Goal: Check status: Check status

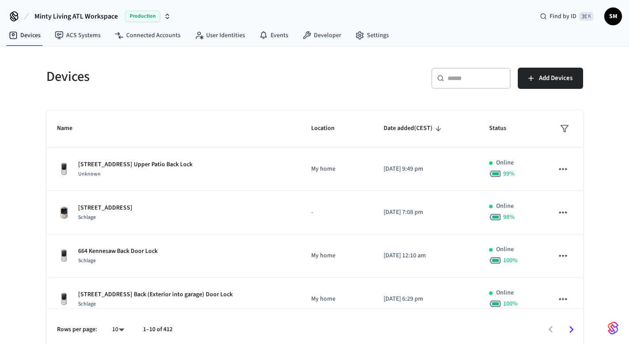
click at [462, 80] on input "text" at bounding box center [476, 78] width 57 height 9
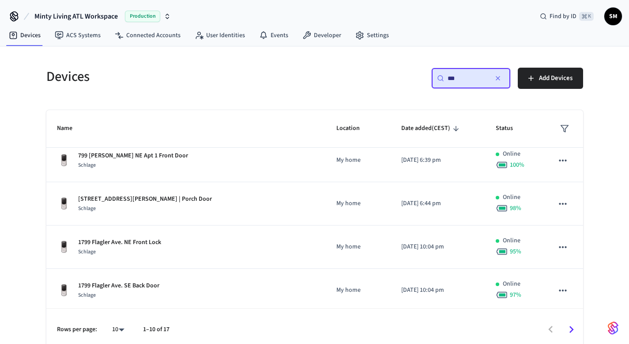
scroll to position [135, 0]
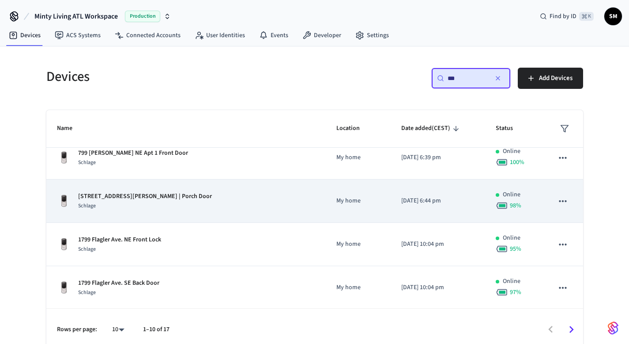
type input "***"
drag, startPoint x: 202, startPoint y: 200, endPoint x: 326, endPoint y: 193, distance: 123.9
click at [313, 193] on tr "[STREET_ADDRESS][PERSON_NAME] | Porch Door Schlage My home [DATE] 6:44 pm Onlin…" at bounding box center [314, 200] width 537 height 43
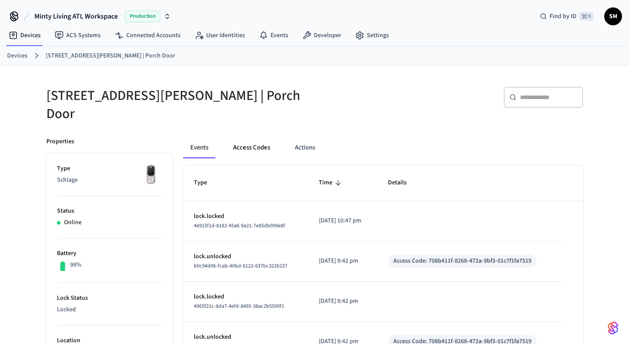
click at [251, 140] on button "Access Codes" at bounding box center [251, 147] width 51 height 21
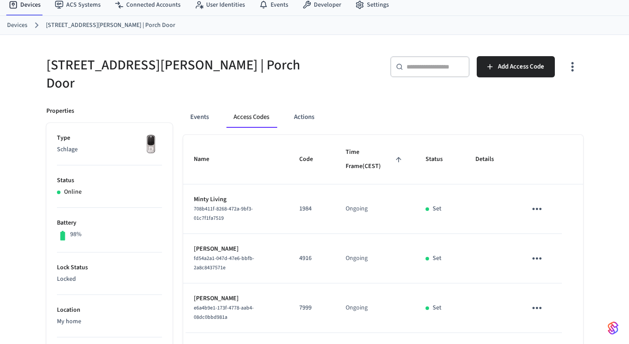
scroll to position [16, 0]
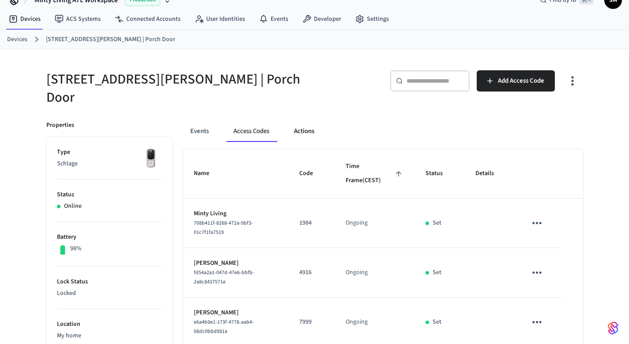
click at [305, 123] on button "Actions" at bounding box center [304, 131] width 34 height 21
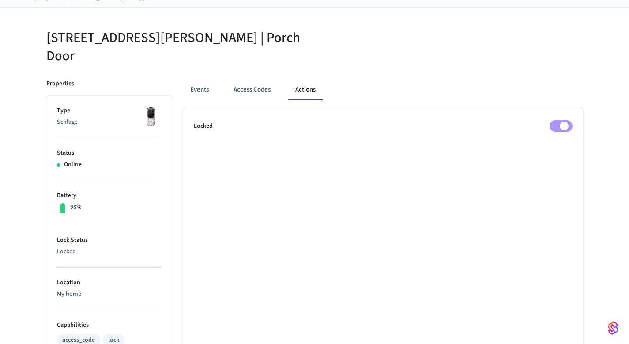
scroll to position [67, 0]
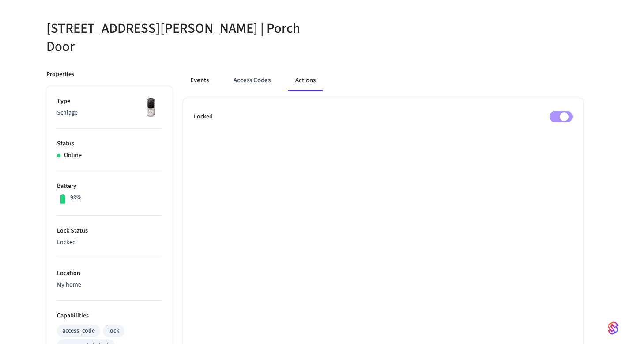
click at [192, 79] on button "Events" at bounding box center [199, 80] width 33 height 21
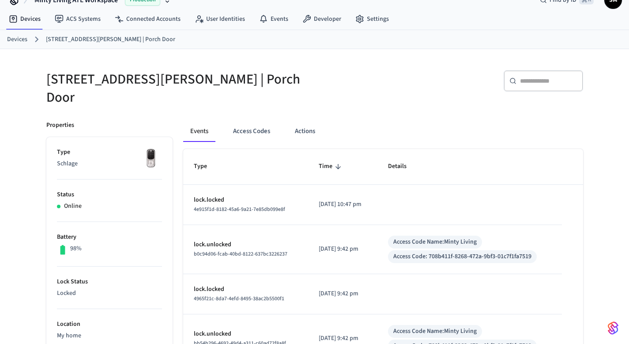
scroll to position [0, 0]
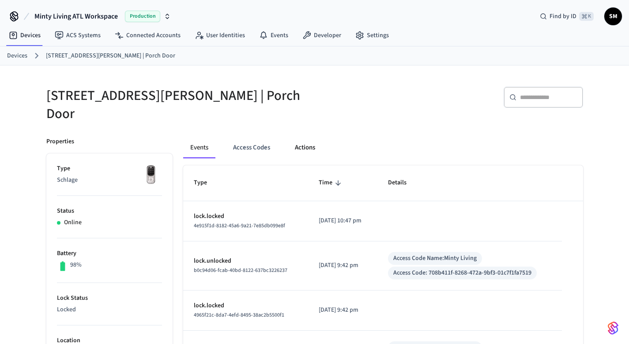
click at [305, 144] on button "Actions" at bounding box center [305, 147] width 34 height 21
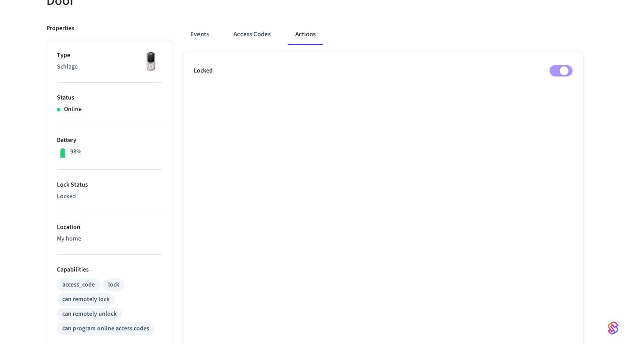
scroll to position [126, 0]
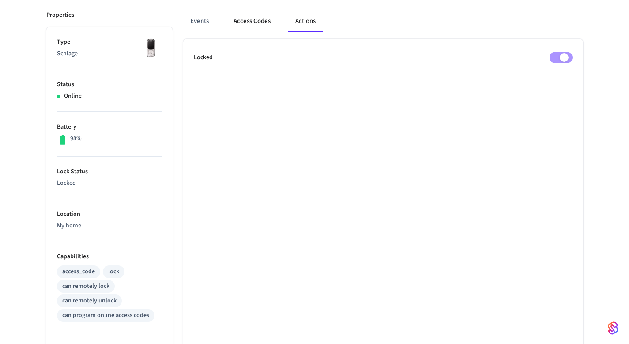
click at [254, 15] on button "Access Codes" at bounding box center [252, 21] width 51 height 21
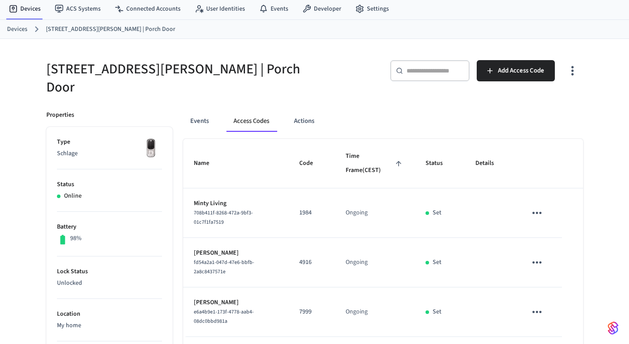
scroll to position [21, 0]
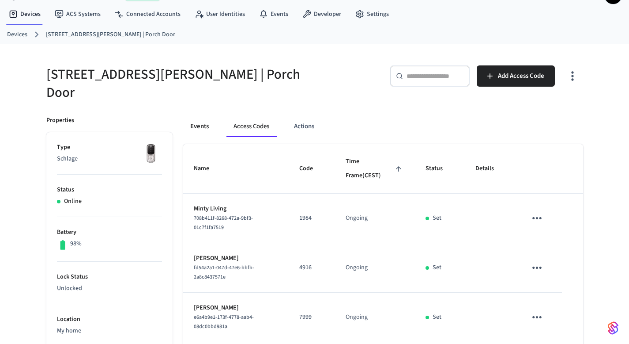
click at [198, 116] on button "Events" at bounding box center [199, 126] width 33 height 21
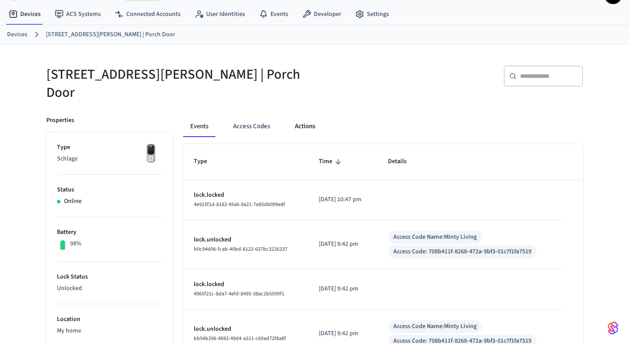
click at [312, 122] on button "Actions" at bounding box center [305, 126] width 34 height 21
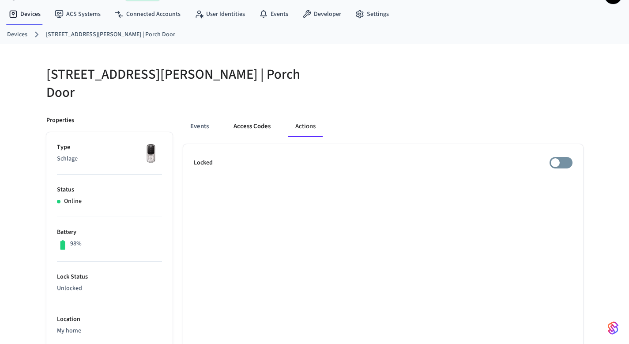
click at [265, 122] on button "Access Codes" at bounding box center [252, 126] width 51 height 21
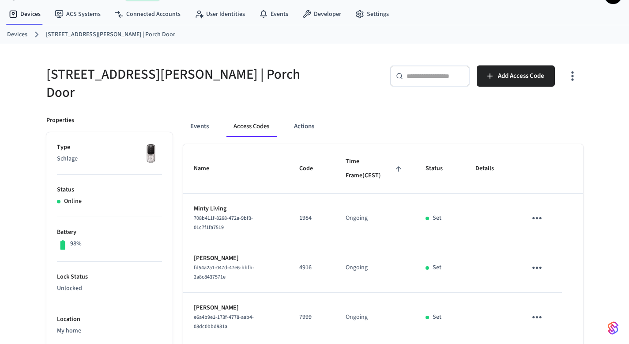
click at [543, 212] on icon "sticky table" at bounding box center [537, 218] width 14 height 14
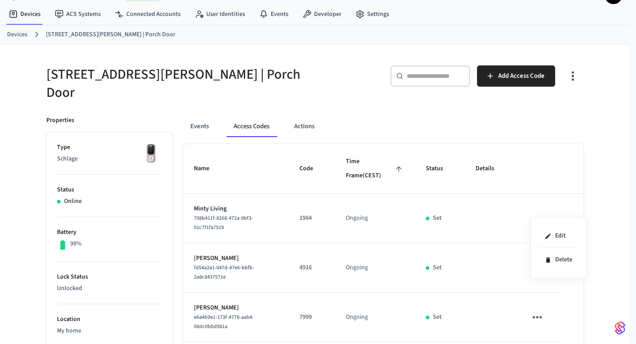
click at [305, 119] on div at bounding box center [318, 172] width 636 height 344
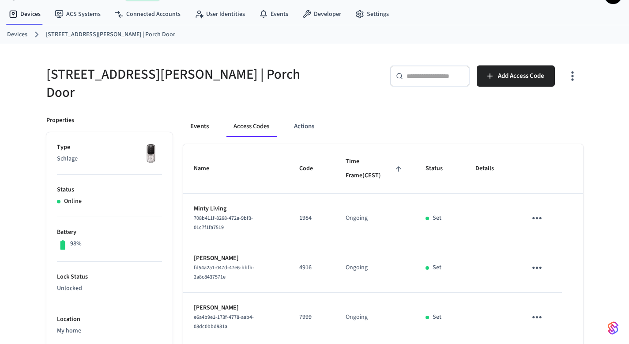
click at [202, 124] on button "Events" at bounding box center [199, 126] width 33 height 21
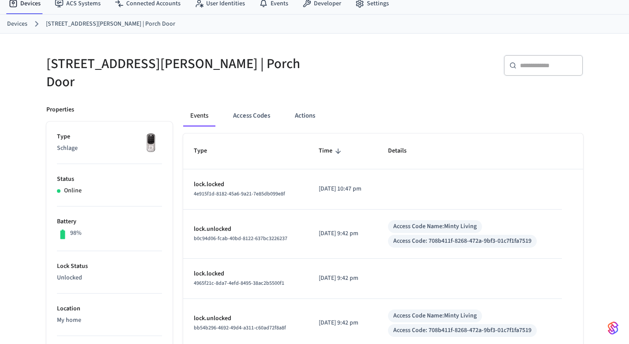
scroll to position [34, 0]
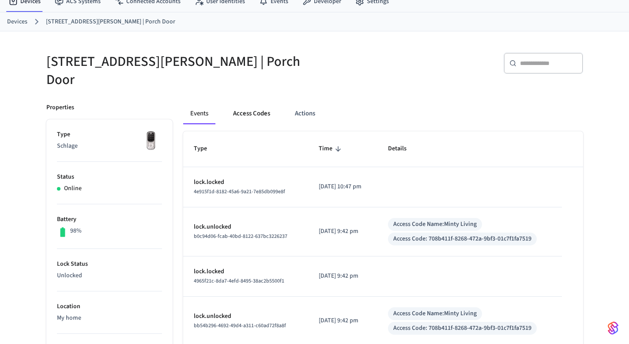
click at [260, 107] on button "Access Codes" at bounding box center [251, 113] width 51 height 21
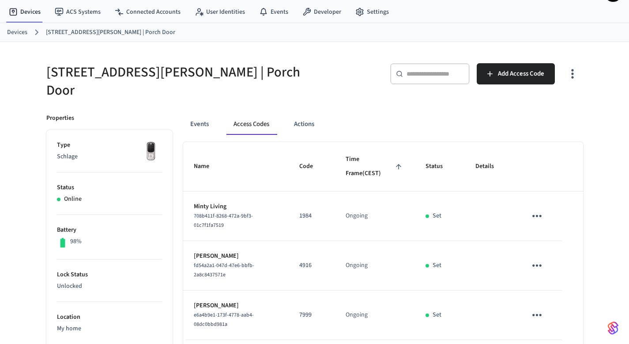
scroll to position [0, 0]
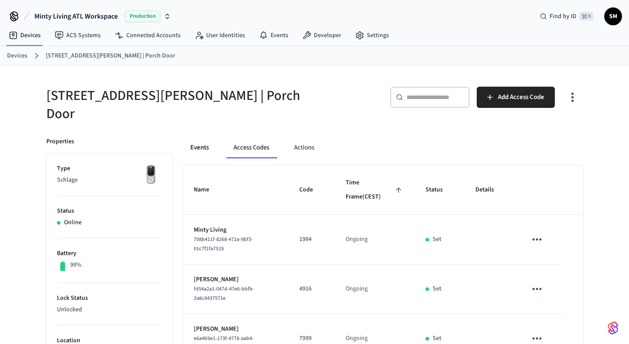
click at [201, 139] on button "Events" at bounding box center [199, 147] width 33 height 21
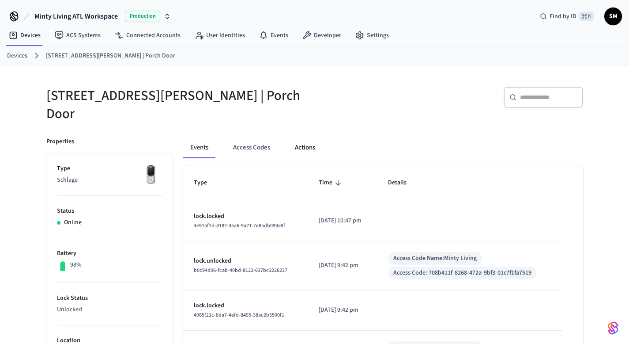
click at [313, 137] on button "Actions" at bounding box center [305, 147] width 34 height 21
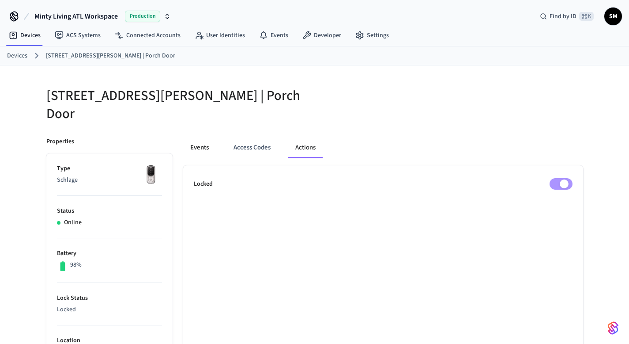
click at [200, 140] on button "Events" at bounding box center [199, 147] width 33 height 21
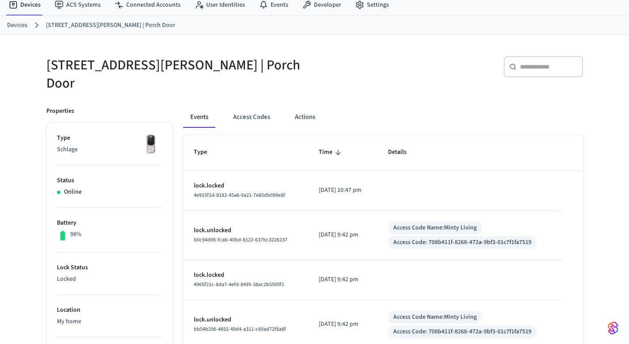
scroll to position [34, 0]
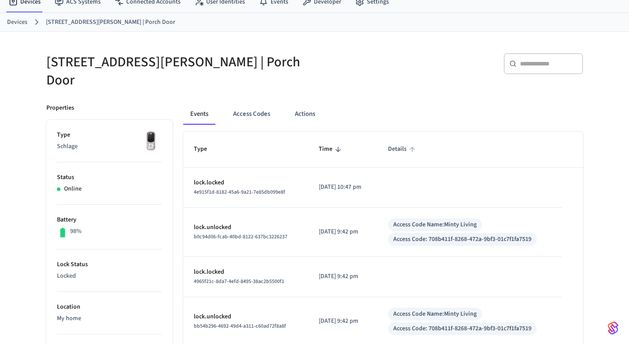
click at [402, 144] on span "Details" at bounding box center [403, 149] width 30 height 14
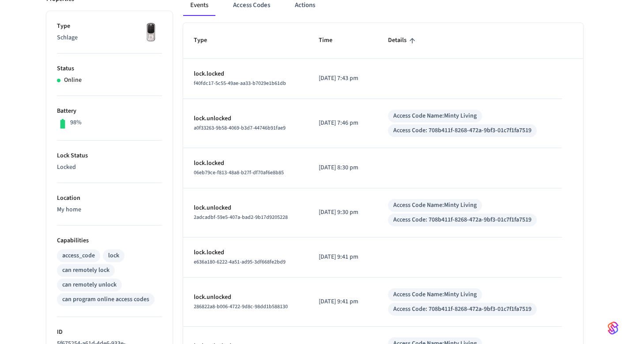
scroll to position [135, 0]
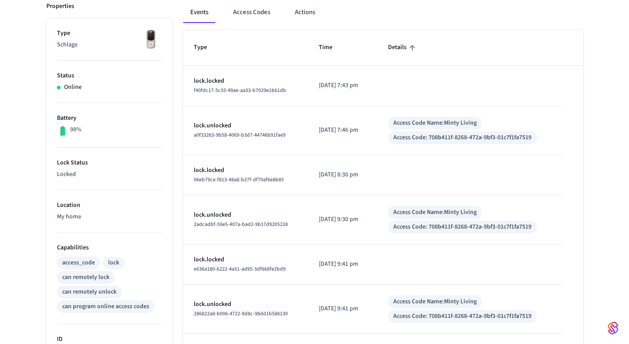
click at [152, 30] on img at bounding box center [151, 40] width 22 height 22
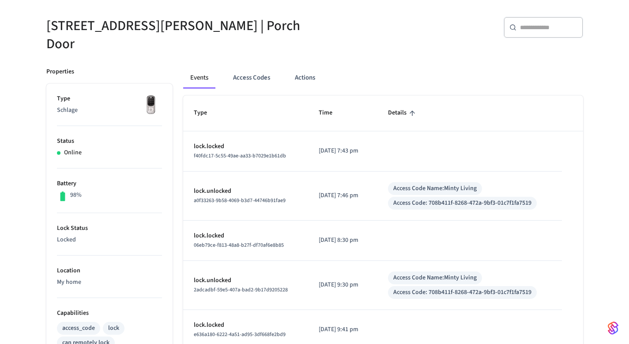
scroll to position [69, 0]
click at [249, 70] on button "Access Codes" at bounding box center [251, 78] width 51 height 21
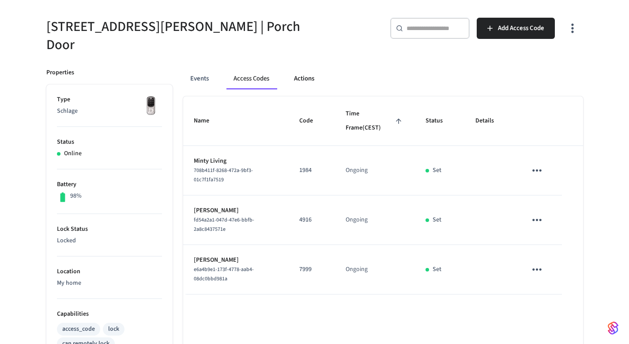
click at [305, 73] on button "Actions" at bounding box center [304, 78] width 34 height 21
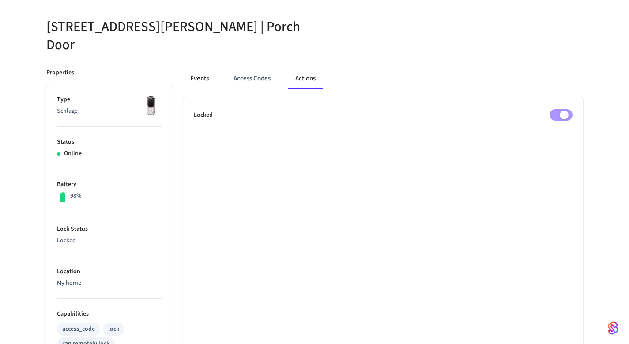
click at [197, 72] on button "Events" at bounding box center [199, 78] width 33 height 21
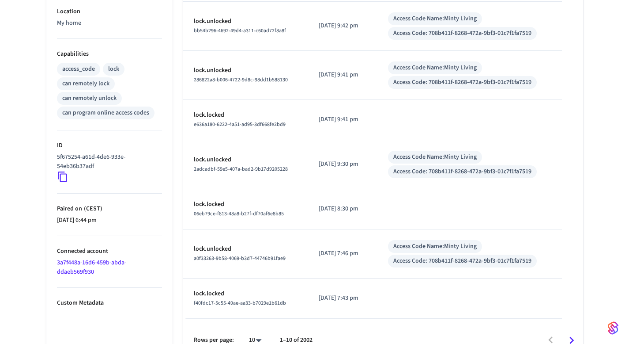
scroll to position [338, 0]
